Goal: Task Accomplishment & Management: Manage account settings

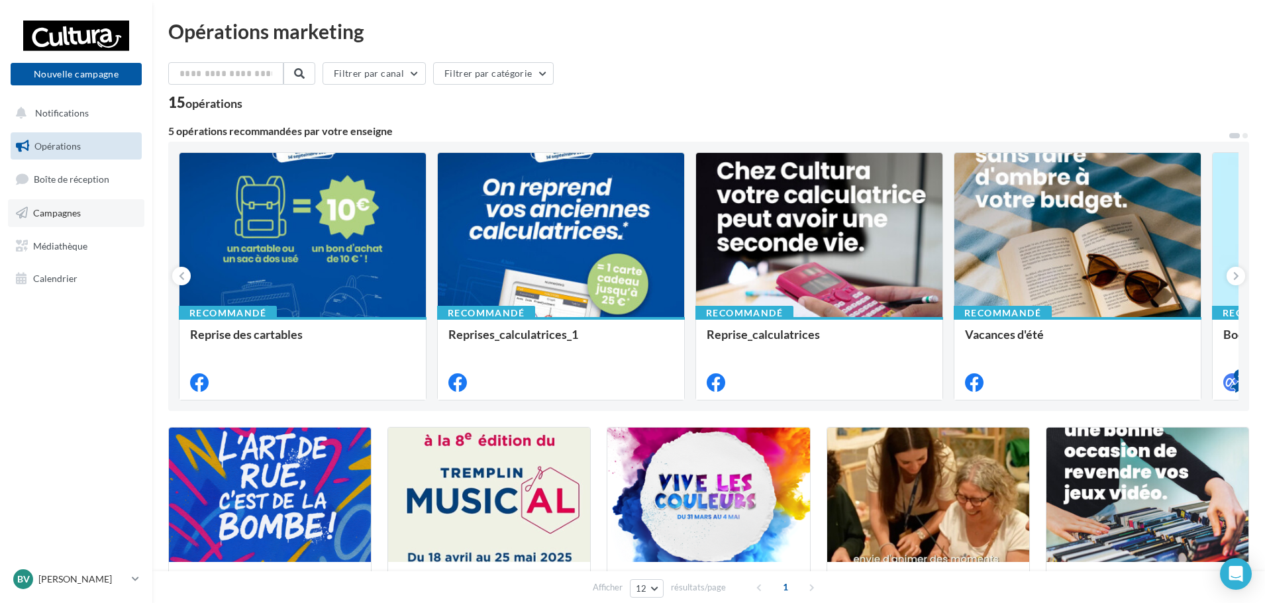
click at [85, 210] on link "Campagnes" at bounding box center [76, 213] width 136 height 28
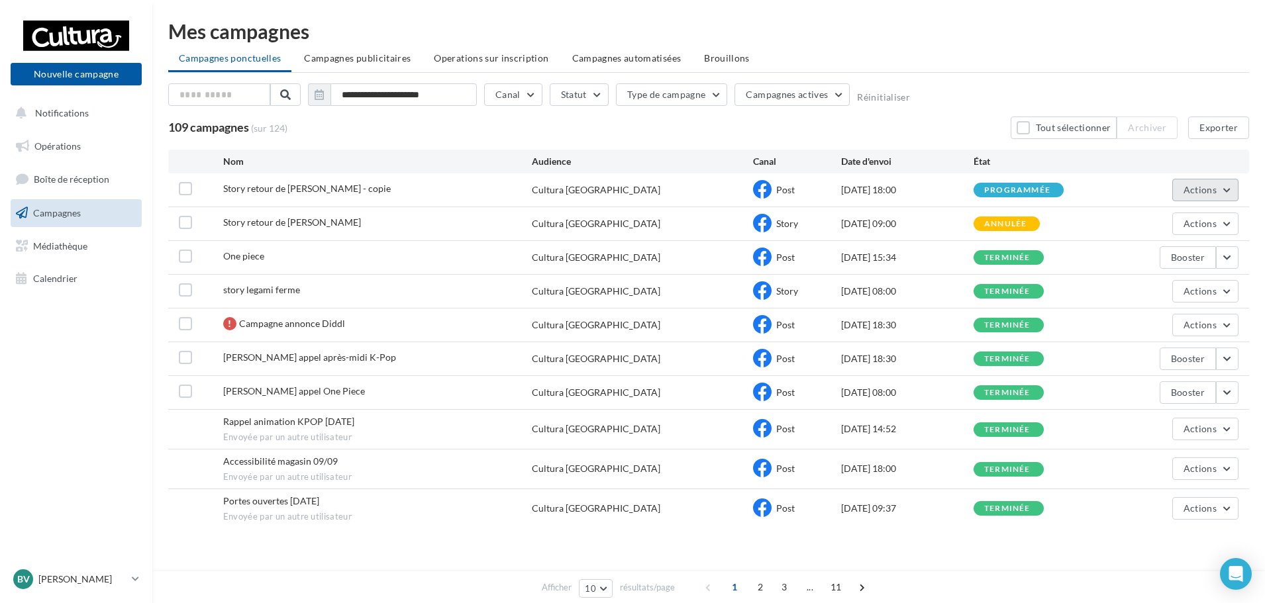
click at [1225, 193] on button "Actions" at bounding box center [1206, 190] width 66 height 23
click at [1179, 331] on button "Annuler" at bounding box center [1172, 324] width 132 height 34
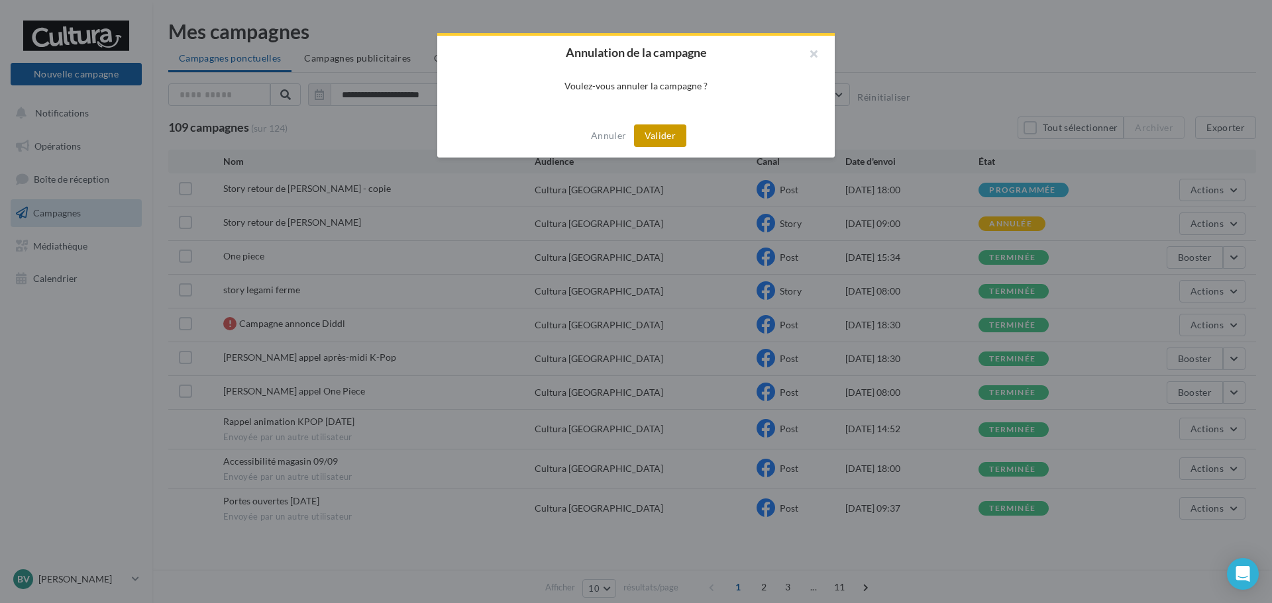
click at [675, 132] on button "Valider" at bounding box center [660, 136] width 52 height 23
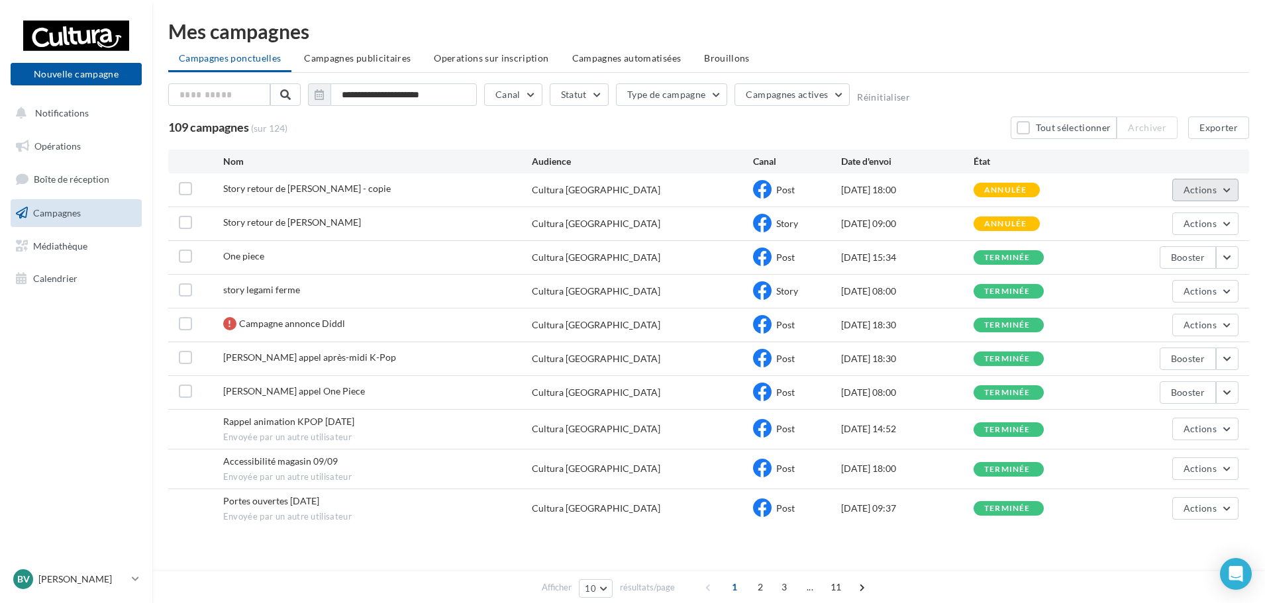
click at [1232, 191] on button "Actions" at bounding box center [1206, 190] width 66 height 23
click at [1200, 247] on button "Renommer" at bounding box center [1172, 255] width 132 height 34
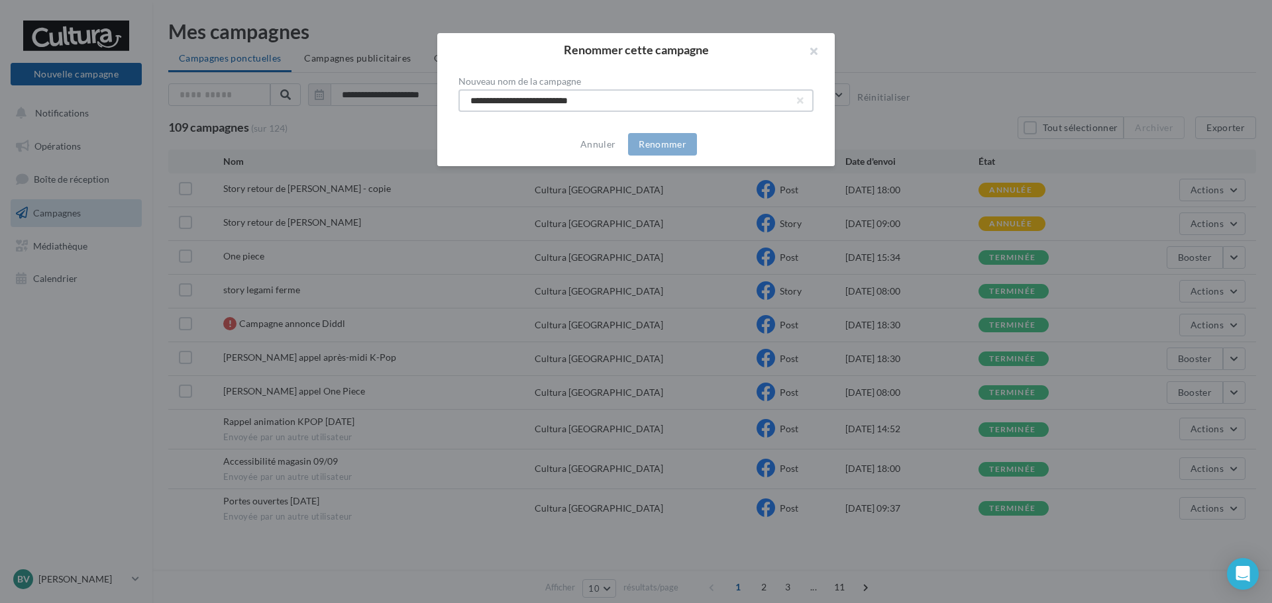
drag, startPoint x: 588, startPoint y: 101, endPoint x: 360, endPoint y: 83, distance: 228.5
click at [356, 83] on div "**********" at bounding box center [636, 301] width 1272 height 603
click at [562, 104] on input "**********" at bounding box center [635, 100] width 355 height 23
click at [633, 100] on input "**********" at bounding box center [635, 100] width 355 height 23
type input "**********"
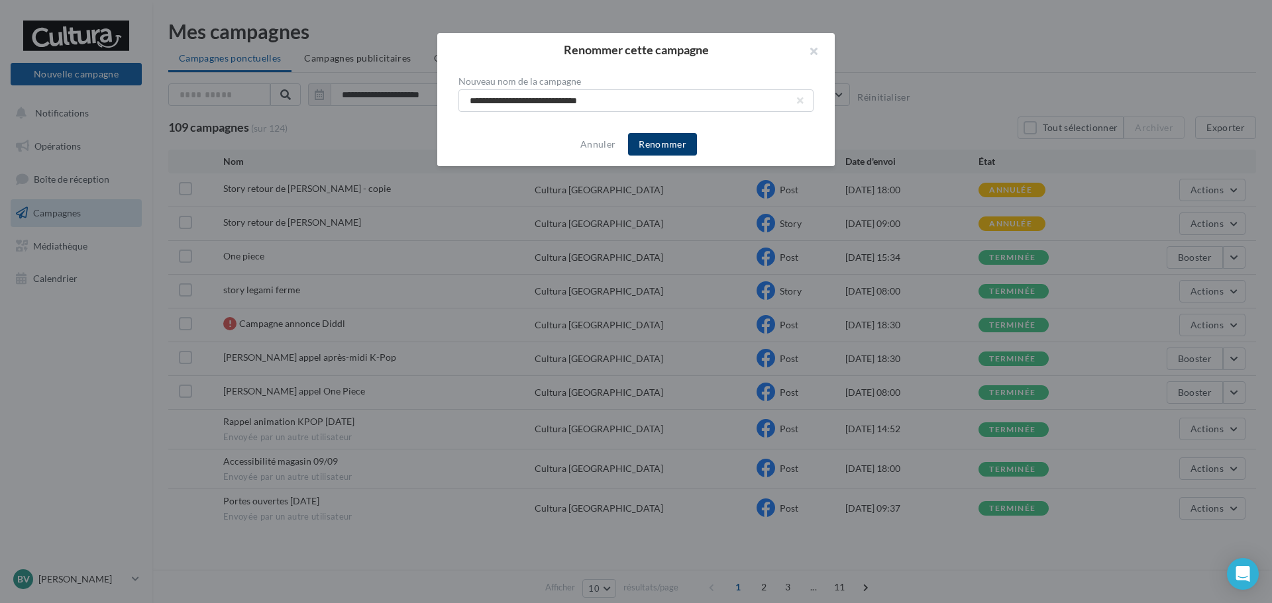
click at [634, 149] on button "Renommer" at bounding box center [662, 144] width 69 height 23
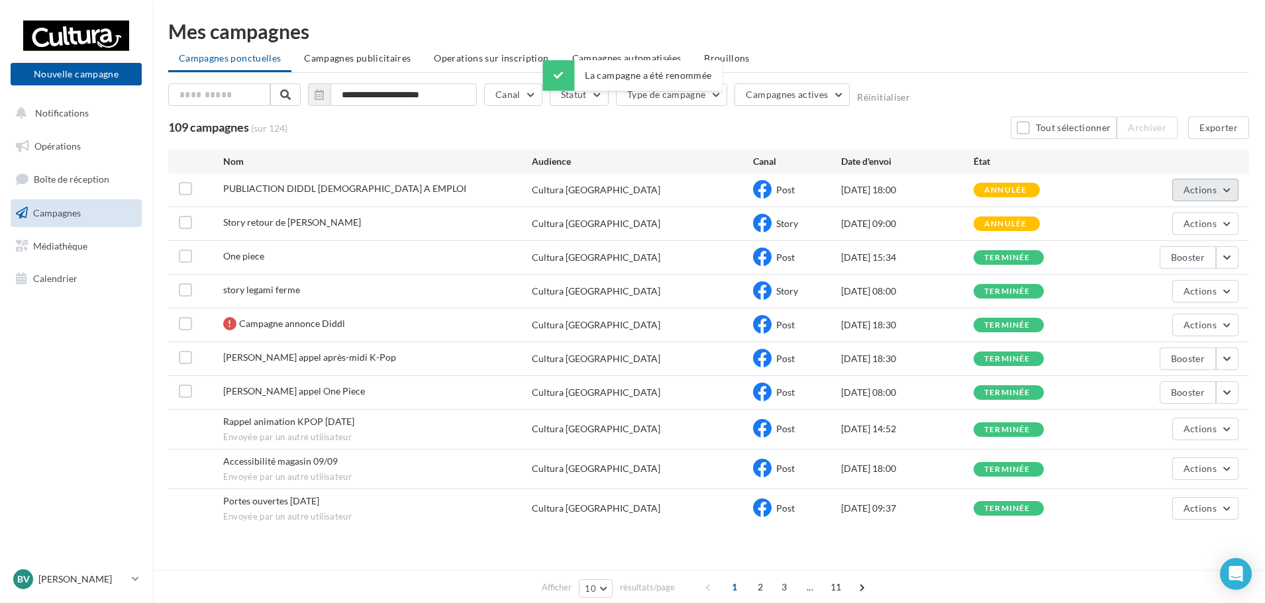
click at [1237, 195] on button "Actions" at bounding box center [1206, 190] width 66 height 23
click at [1173, 291] on button "Dupliquer" at bounding box center [1172, 290] width 132 height 34
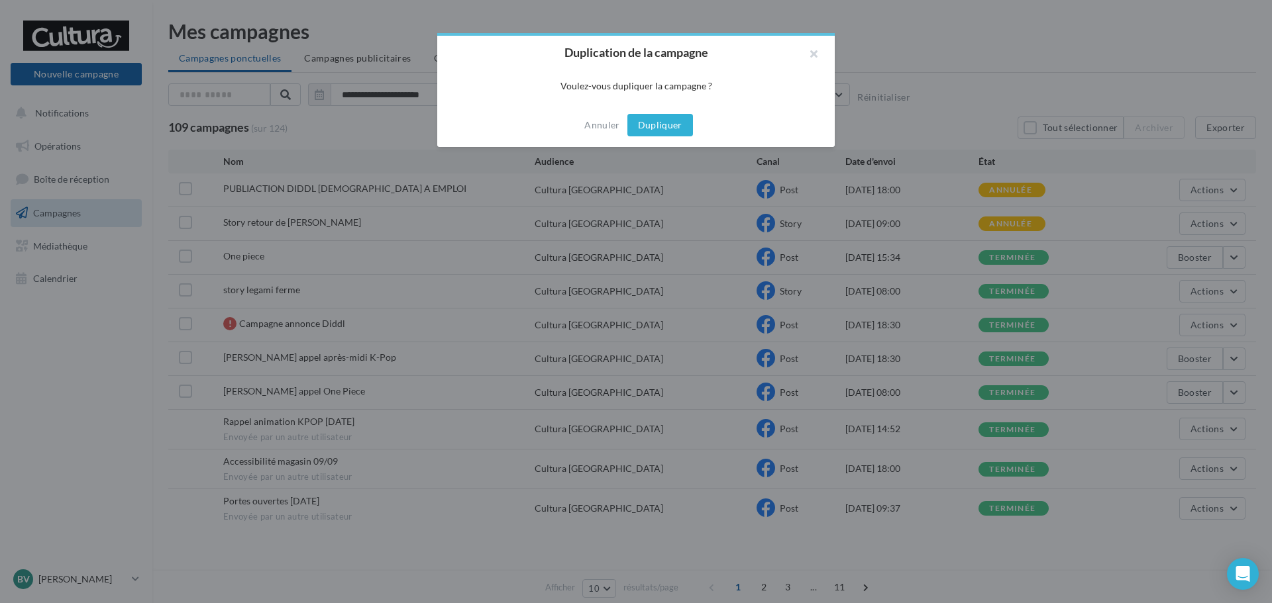
click at [665, 124] on button "Dupliquer" at bounding box center [660, 125] width 66 height 23
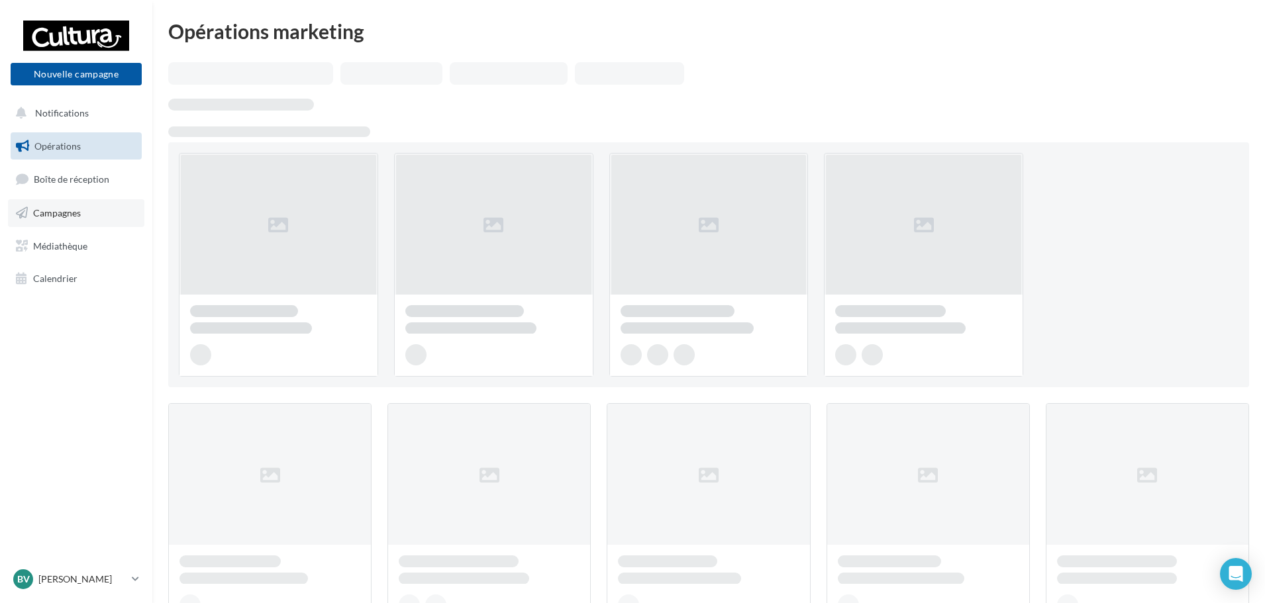
click at [79, 223] on link "Campagnes" at bounding box center [76, 213] width 136 height 28
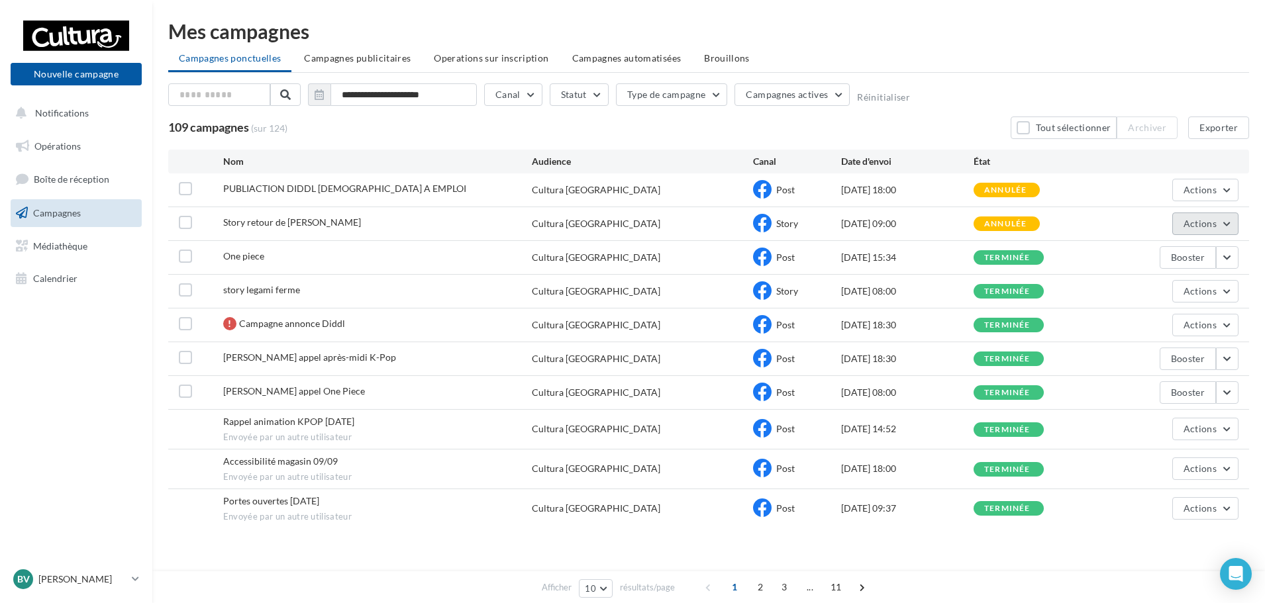
click at [1226, 226] on button "Actions" at bounding box center [1206, 224] width 66 height 23
click at [1052, 63] on ul "Campagnes ponctuelles Campagnes publicitaires Operations sur inscription Campag…" at bounding box center [708, 59] width 1081 height 26
click at [89, 566] on nav "Nouvelle campagne Nouvelle campagne Notifications Opérations Boîte de réception…" at bounding box center [76, 301] width 152 height 603
click at [91, 584] on p "[PERSON_NAME]" at bounding box center [82, 579] width 88 height 13
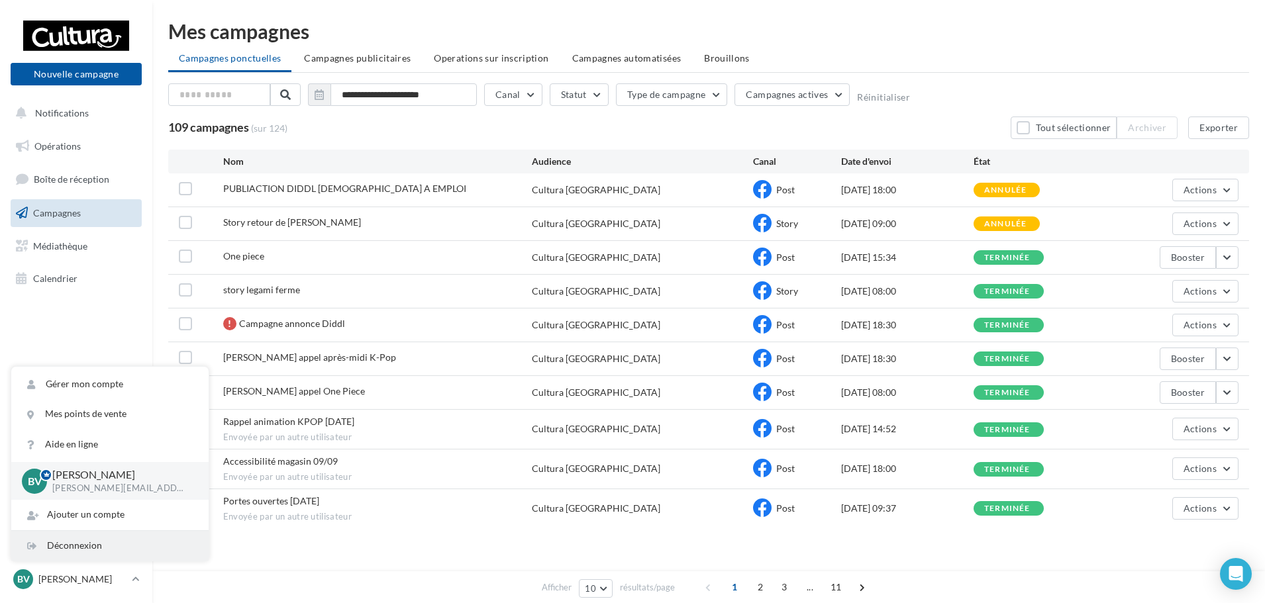
click at [94, 541] on div "Déconnexion" at bounding box center [109, 546] width 197 height 30
